Goal: Information Seeking & Learning: Learn about a topic

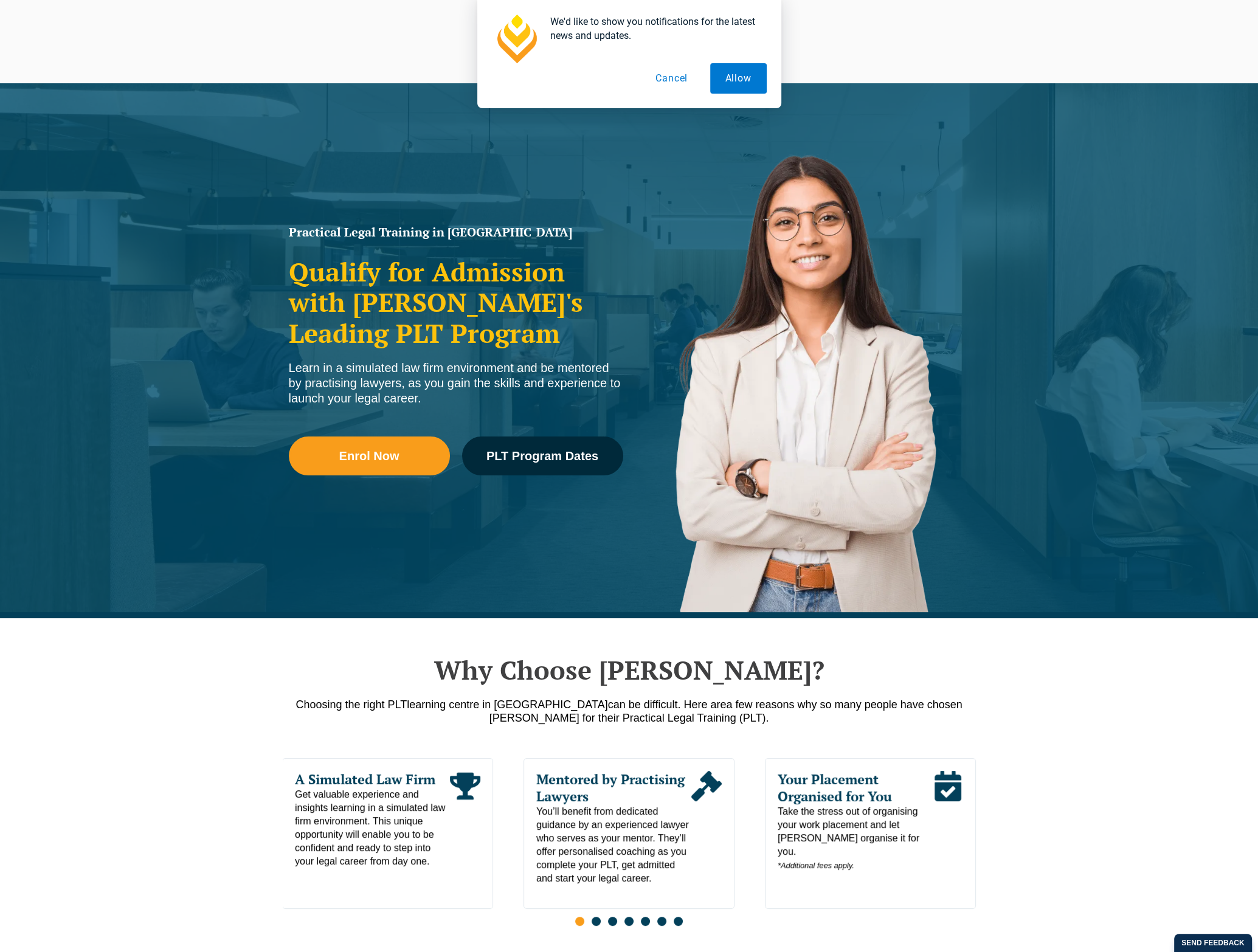
drag, startPoint x: 195, startPoint y: 161, endPoint x: 429, endPoint y: 193, distance: 236.2
click at [196, 160] on div "Practical Legal Training in [GEOGRAPHIC_DATA] Qualify for Admission with [PERSO…" at bounding box center [629, 350] width 1258 height 535
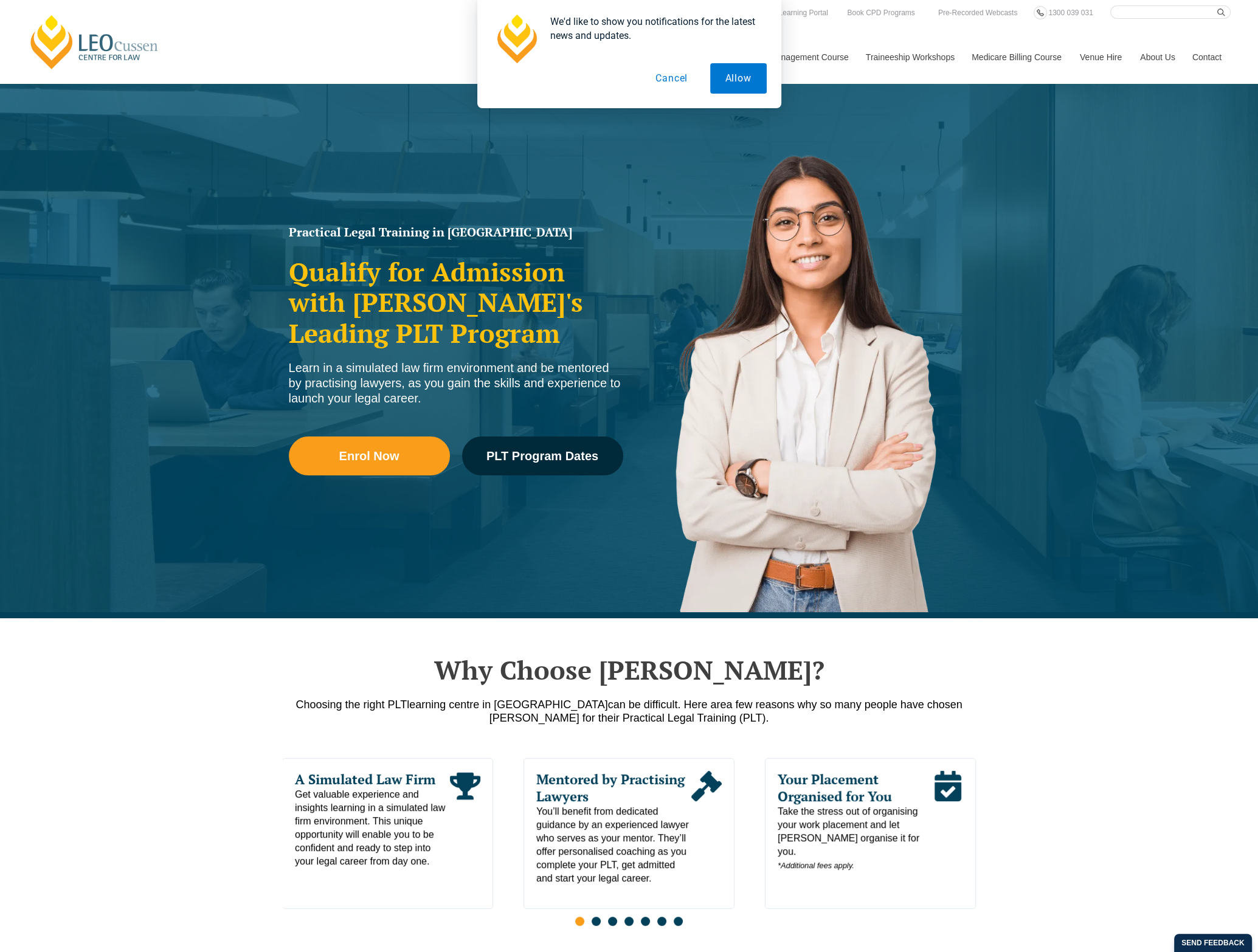
click at [666, 76] on button "Cancel" at bounding box center [672, 79] width 63 height 31
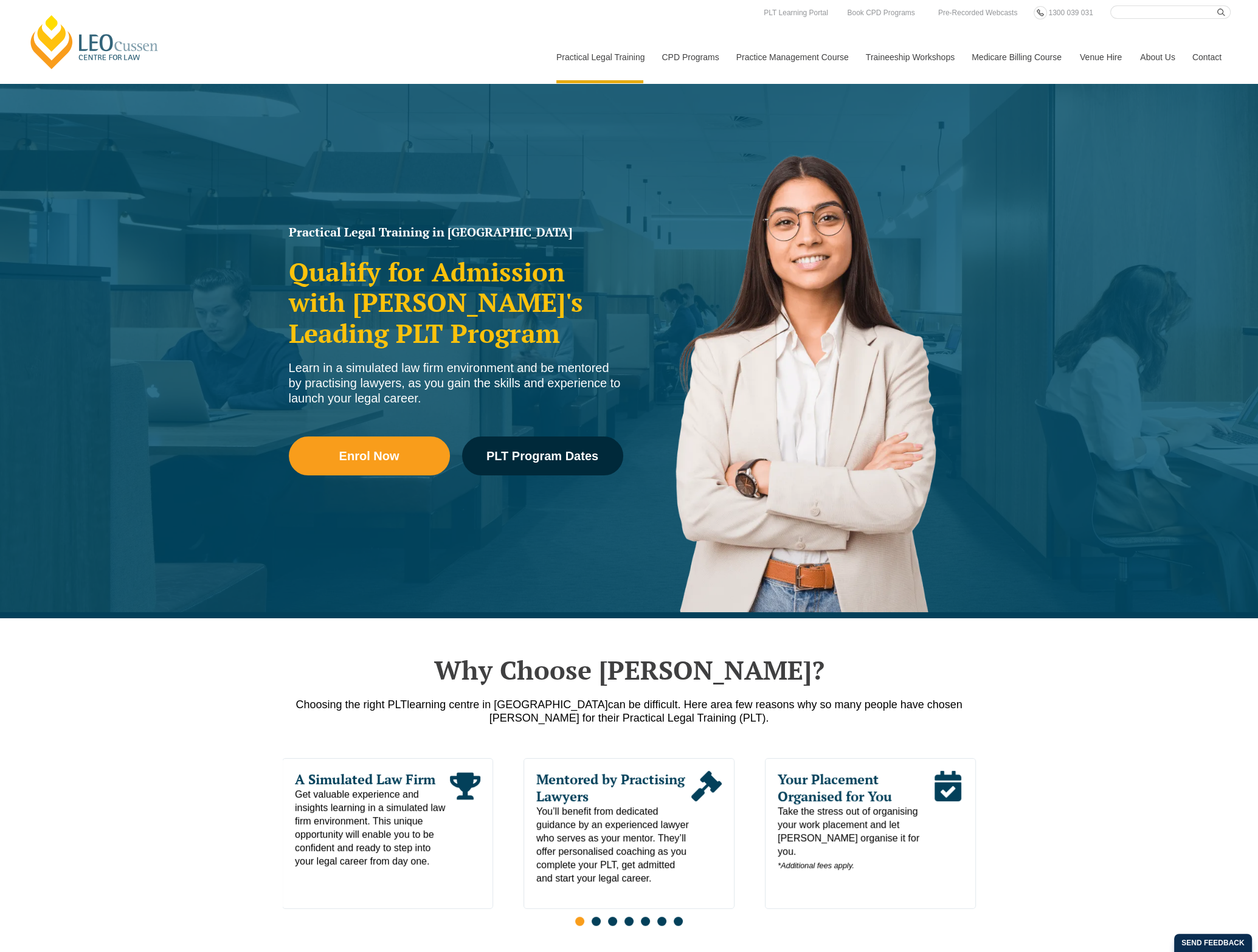
click at [85, 59] on div "We'd like to show you notifications for the latest news and updates. Allow Canc…" at bounding box center [629, 54] width 1258 height 108
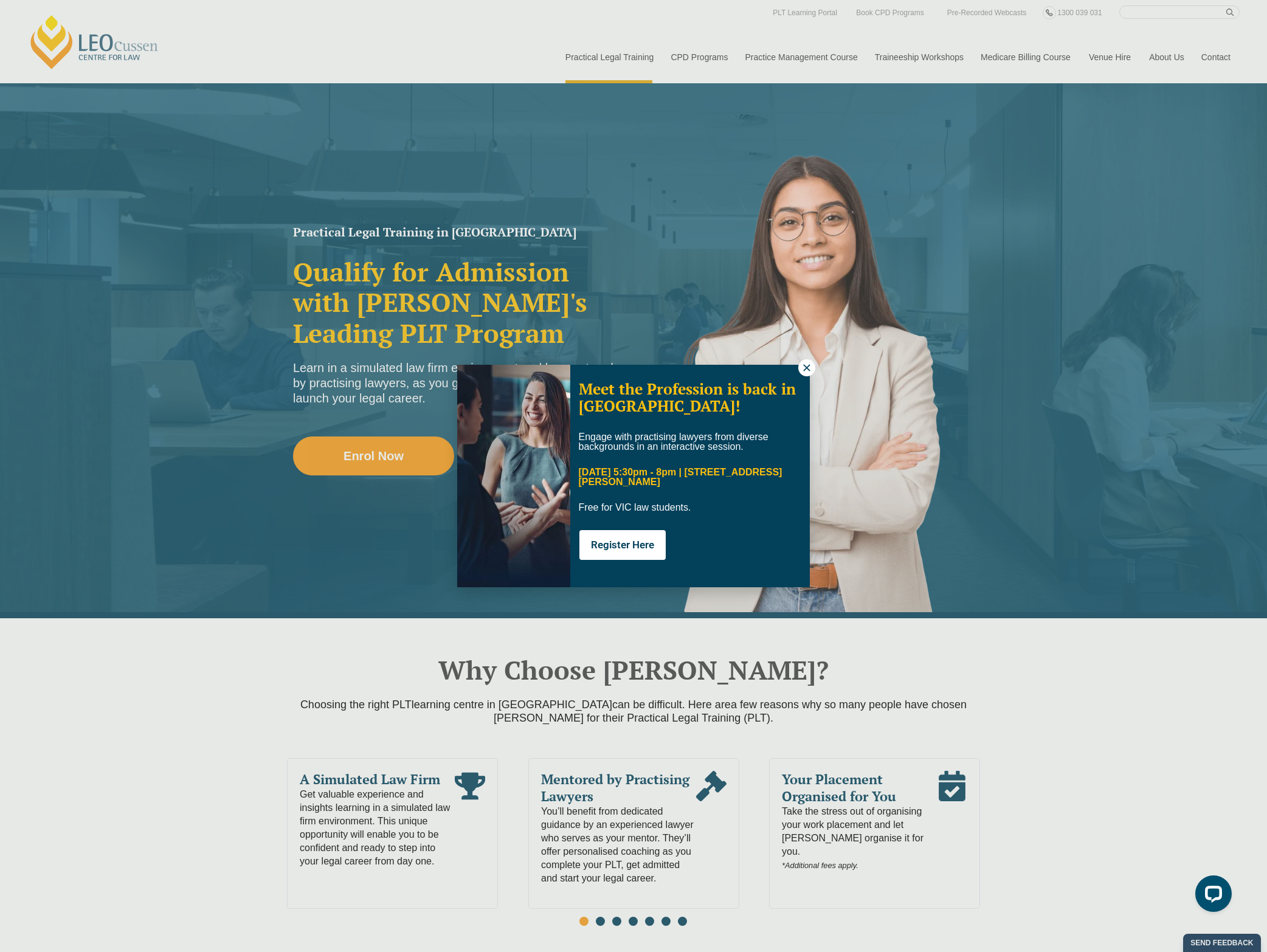
click at [55, 40] on div "Meet the Profession is back in [GEOGRAPHIC_DATA]! Engage with practising lawyer…" at bounding box center [633, 476] width 1267 height 952
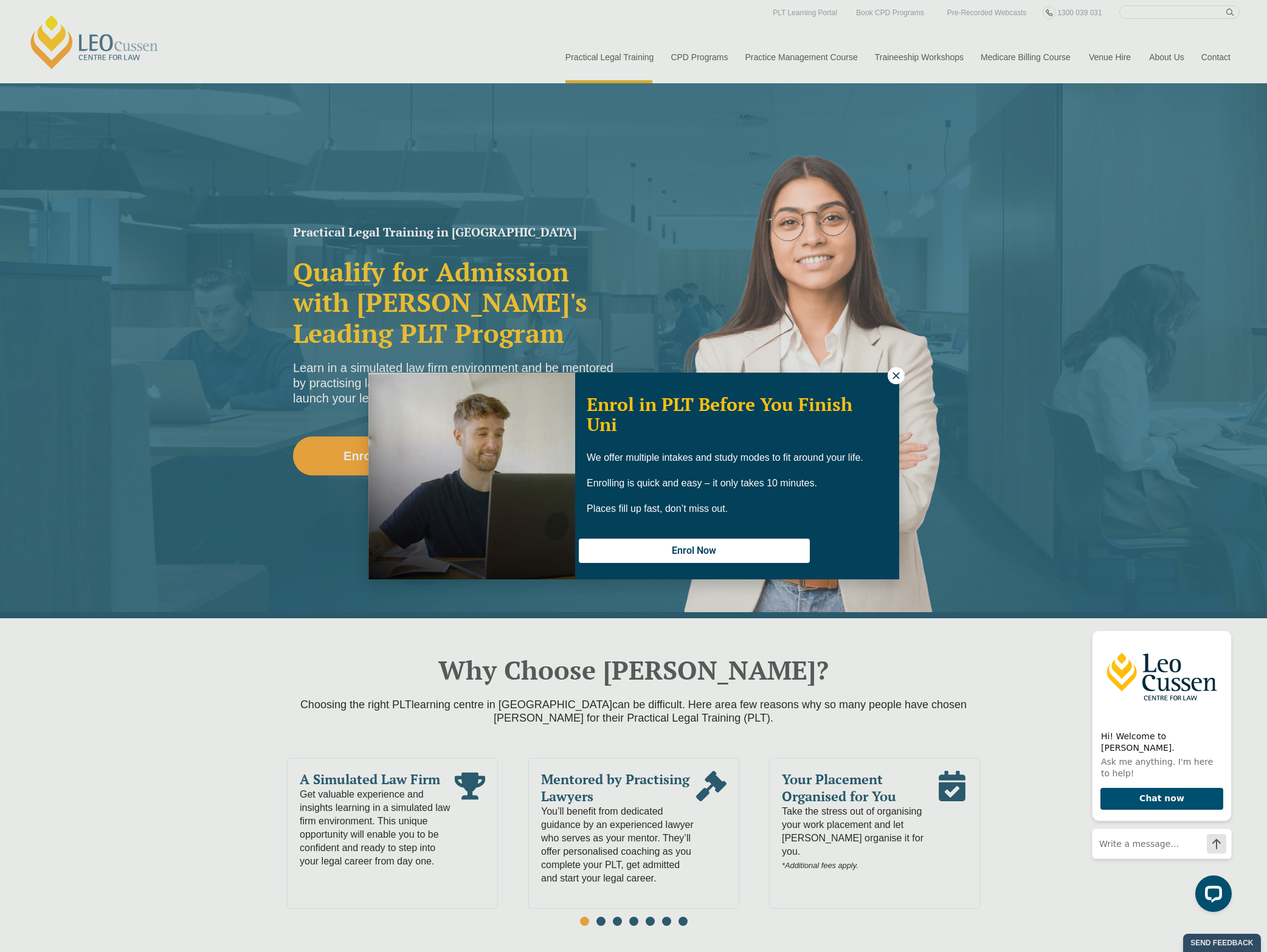
drag, startPoint x: 1146, startPoint y: 181, endPoint x: 1149, endPoint y: 2, distance: 179.0
click at [1146, 173] on div "Enrol in PLT Before You Finish Uni We offer multiple intakes and study modes to…" at bounding box center [633, 476] width 1267 height 952
